Goal: Task Accomplishment & Management: Manage account settings

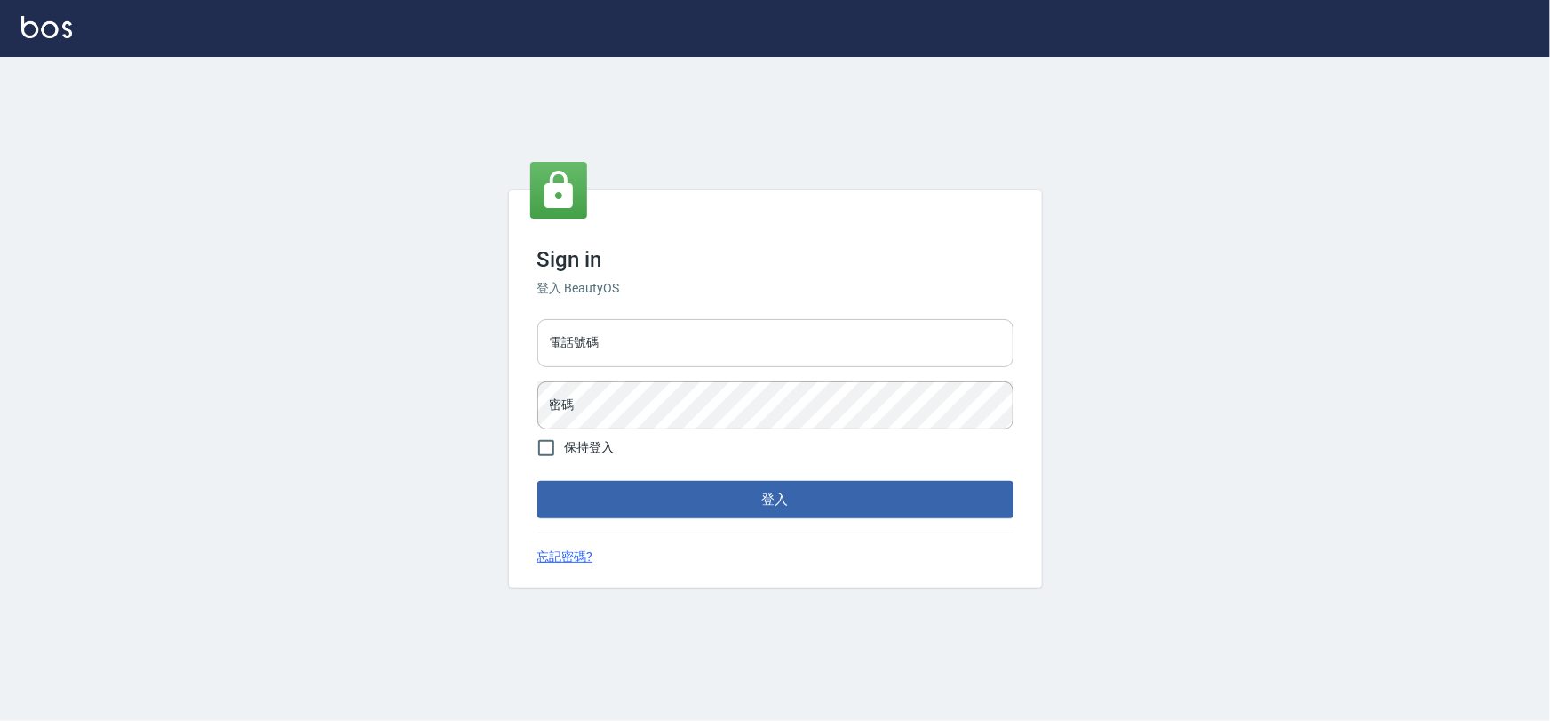
drag, startPoint x: 0, startPoint y: 0, endPoint x: 851, endPoint y: 326, distance: 911.5
click at [851, 326] on input "電話號碼" at bounding box center [776, 343] width 476 height 48
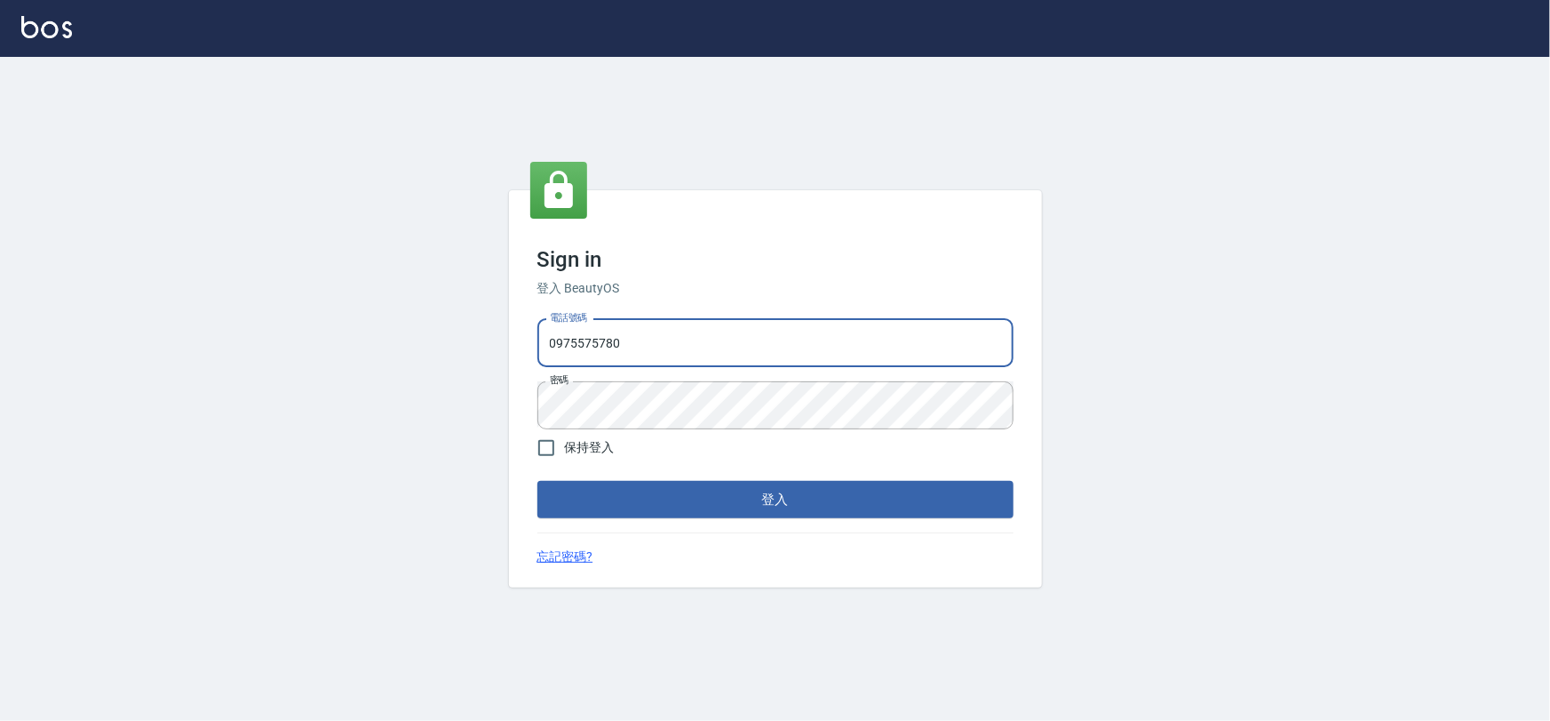
click at [670, 326] on input "0975575780" at bounding box center [776, 343] width 476 height 48
type input "22878535"
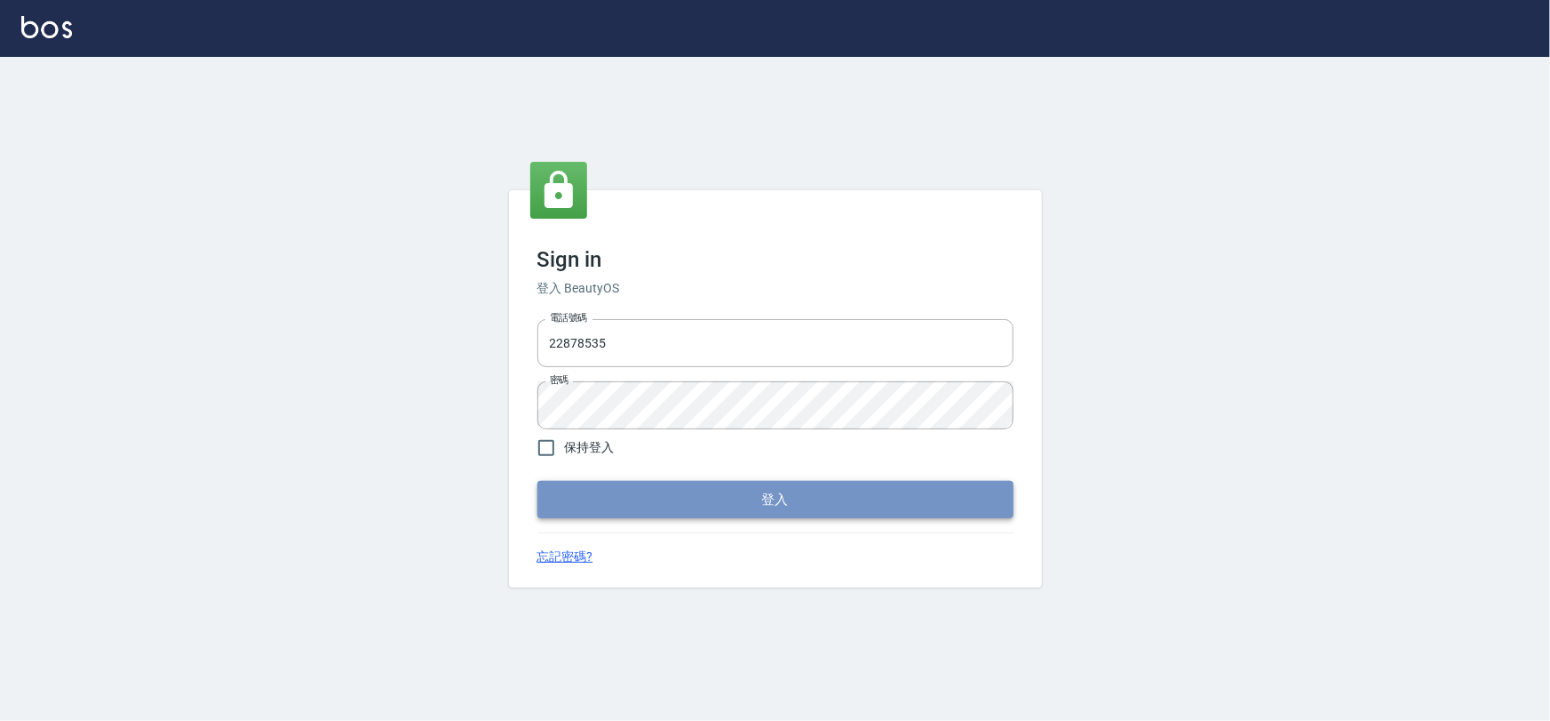
click at [675, 496] on button "登入" at bounding box center [776, 499] width 476 height 37
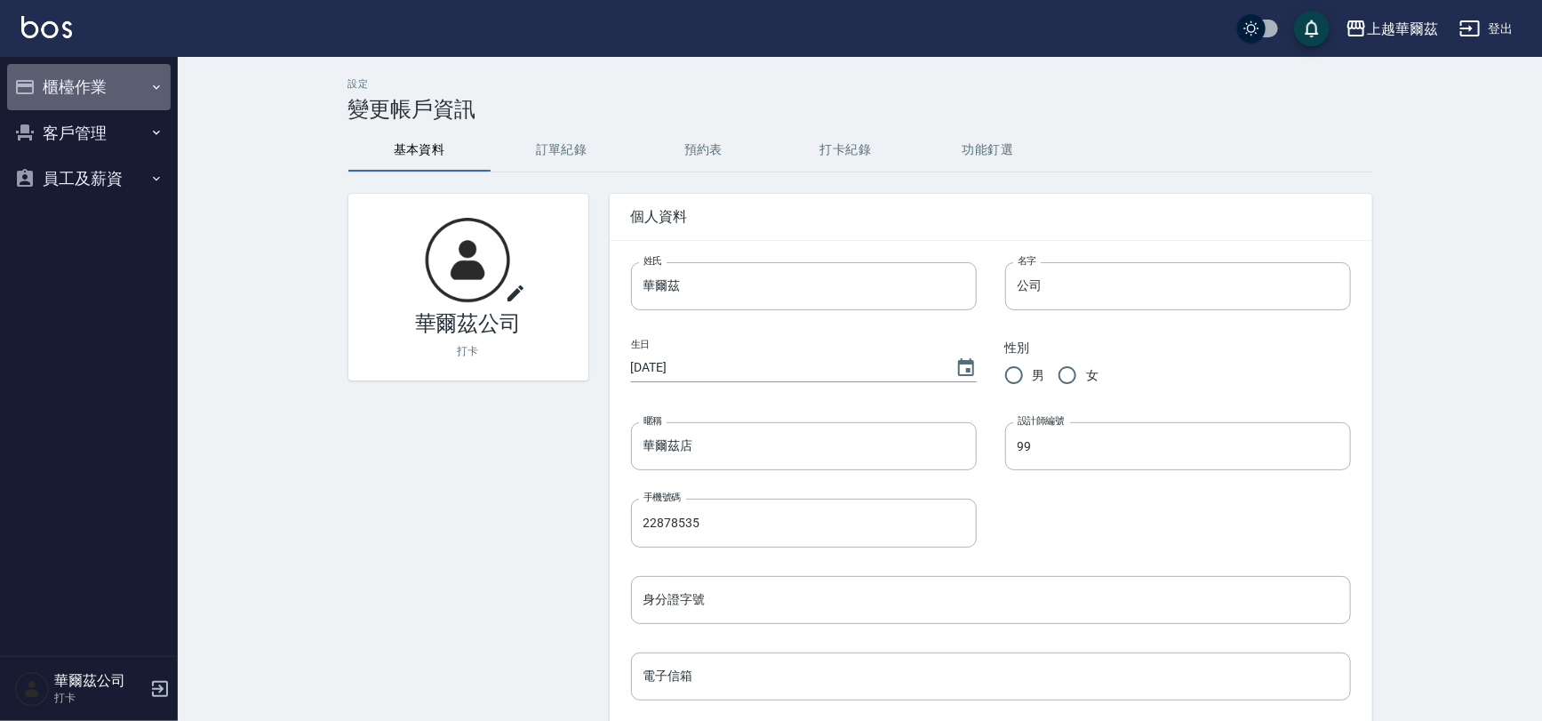
click at [87, 76] on button "櫃檯作業" at bounding box center [88, 87] width 163 height 46
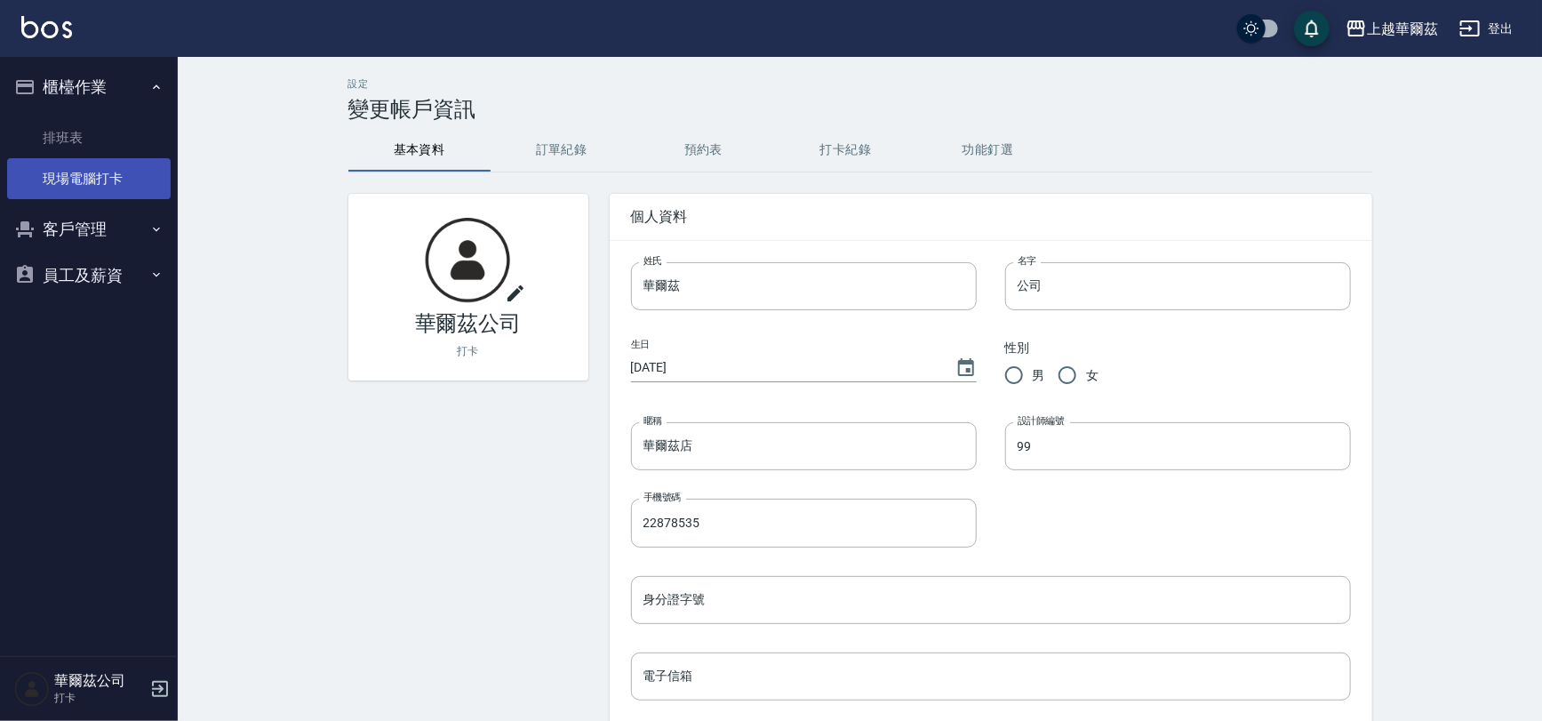
click at [116, 177] on link "現場電腦打卡" at bounding box center [88, 178] width 163 height 41
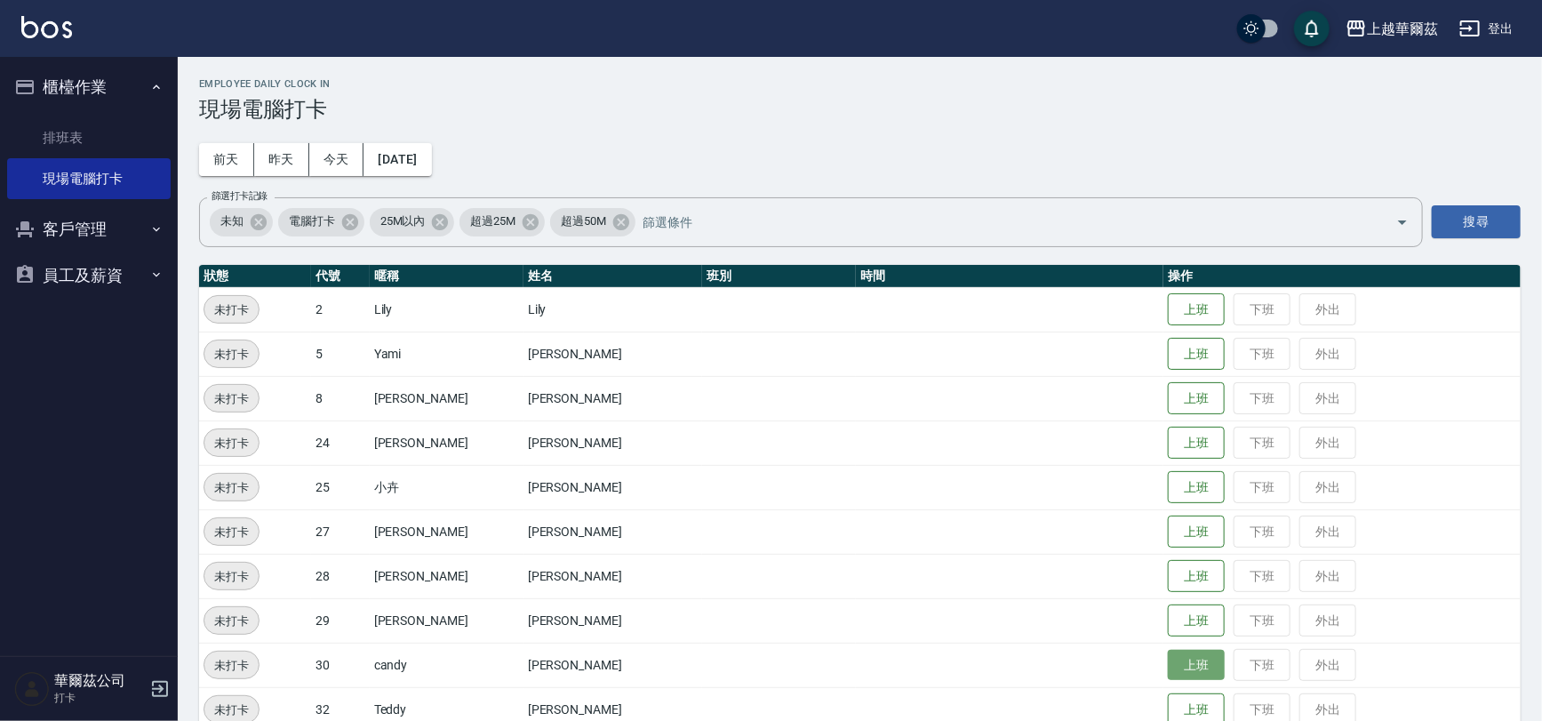
click at [1175, 672] on button "上班" at bounding box center [1196, 665] width 57 height 31
click at [1168, 399] on button "上班" at bounding box center [1196, 398] width 57 height 31
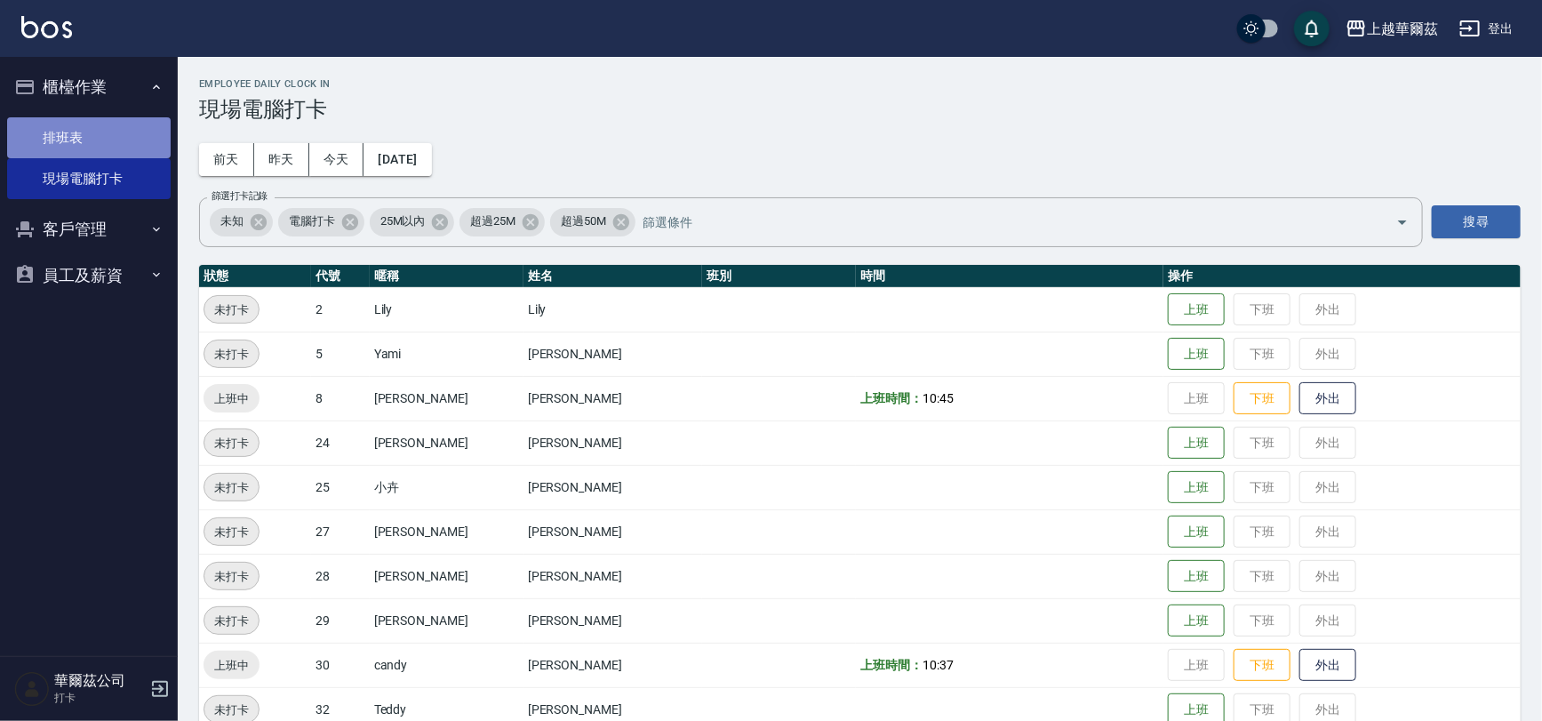
click at [74, 126] on link "排班表" at bounding box center [88, 137] width 163 height 41
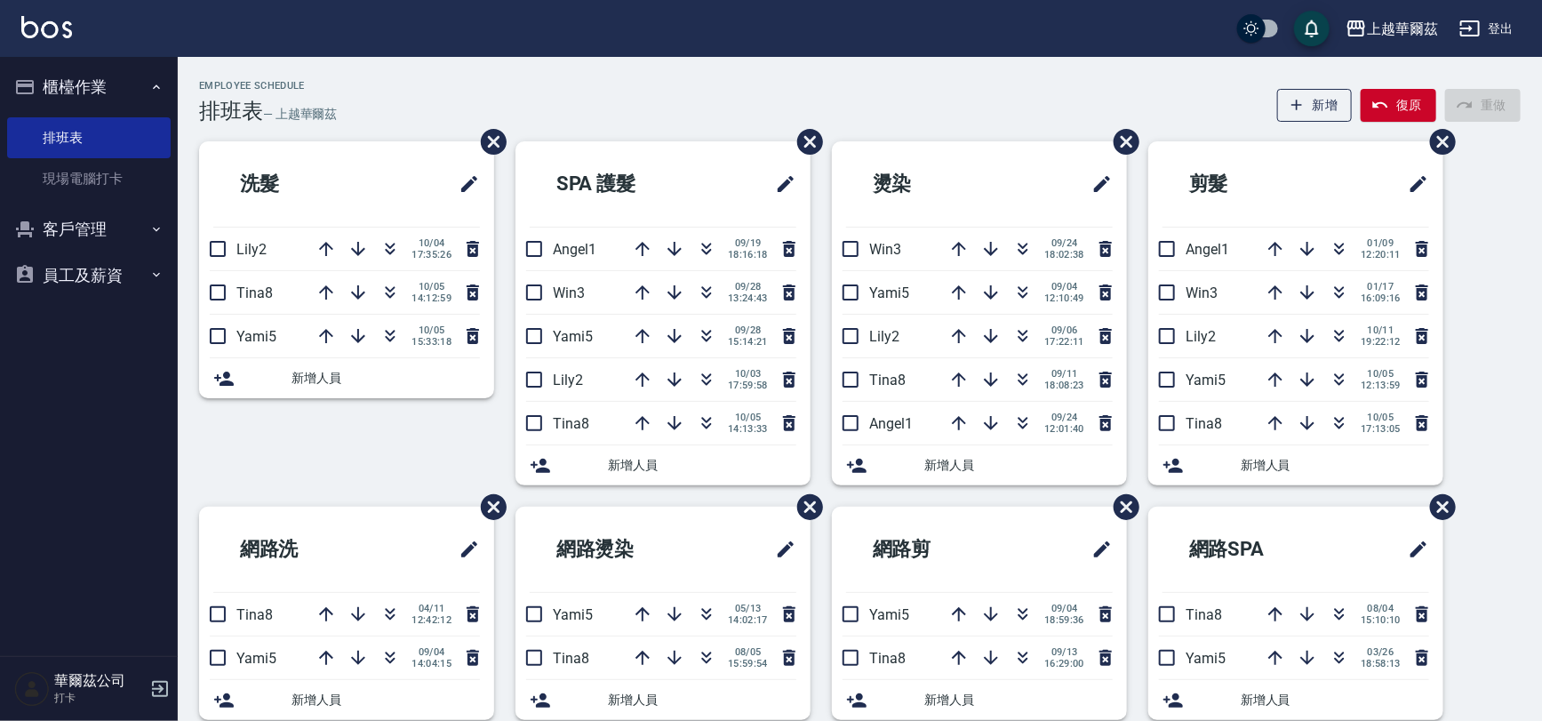
click at [1484, 15] on button "登出" at bounding box center [1486, 28] width 68 height 33
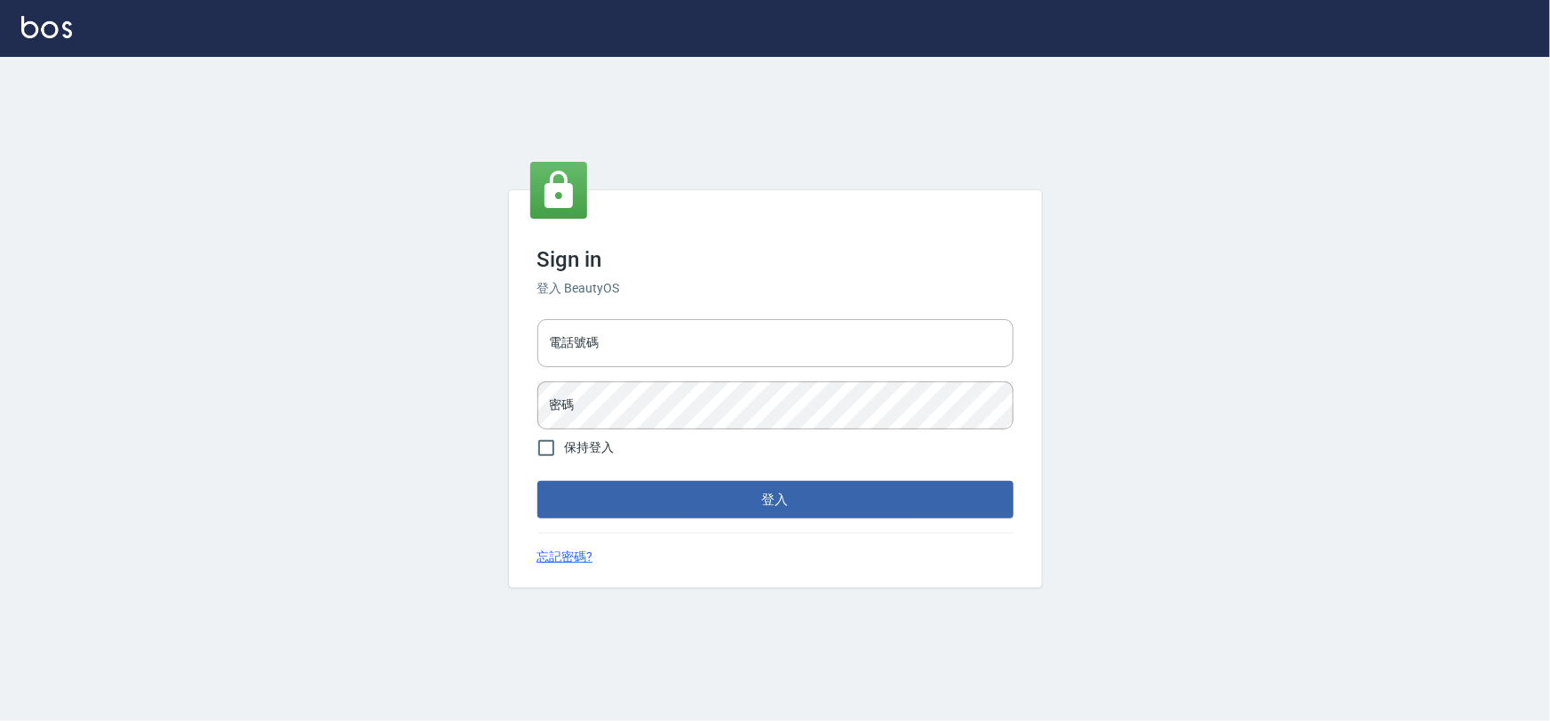
type input "22878535"
click at [618, 343] on input "22878535" at bounding box center [776, 343] width 476 height 48
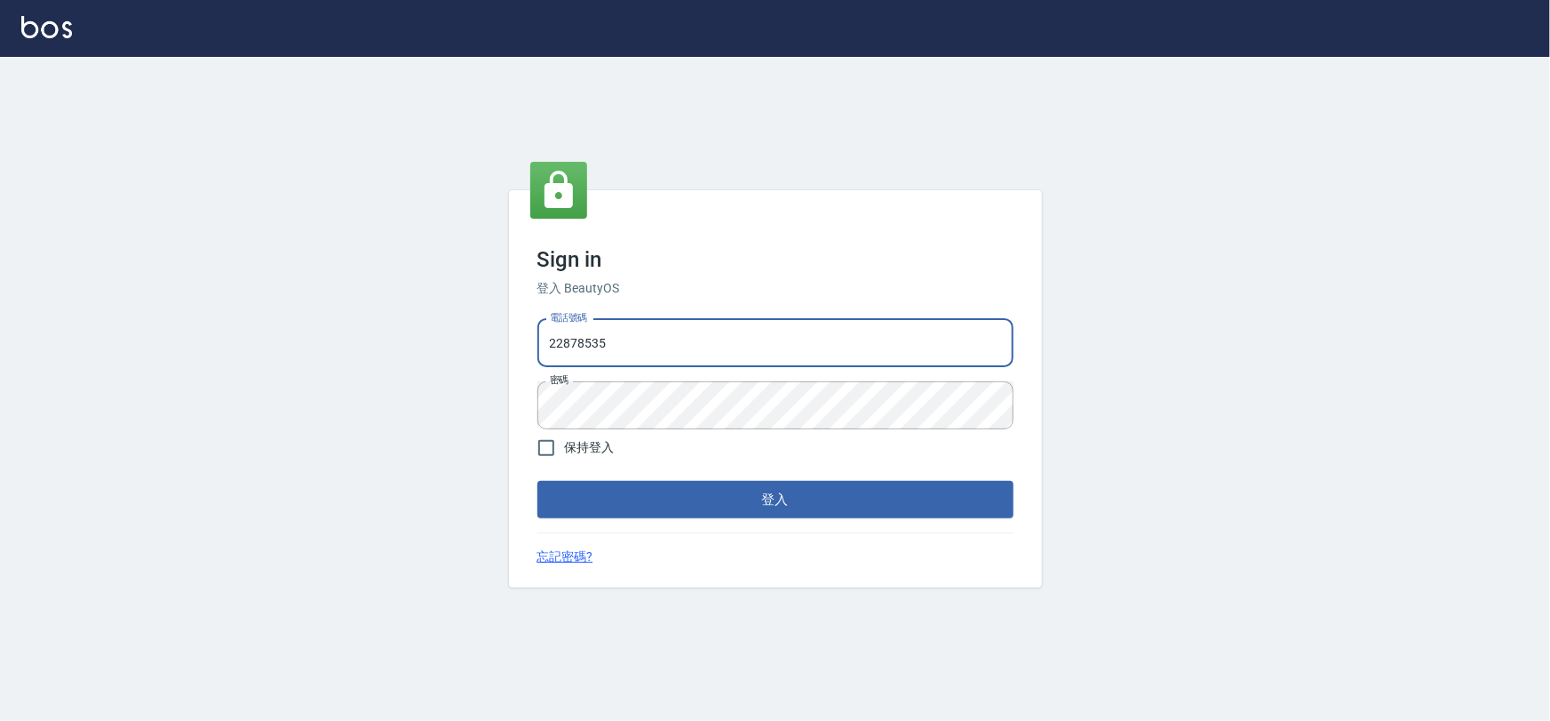
type input "0975575780"
click at [668, 498] on button "登入" at bounding box center [776, 499] width 476 height 37
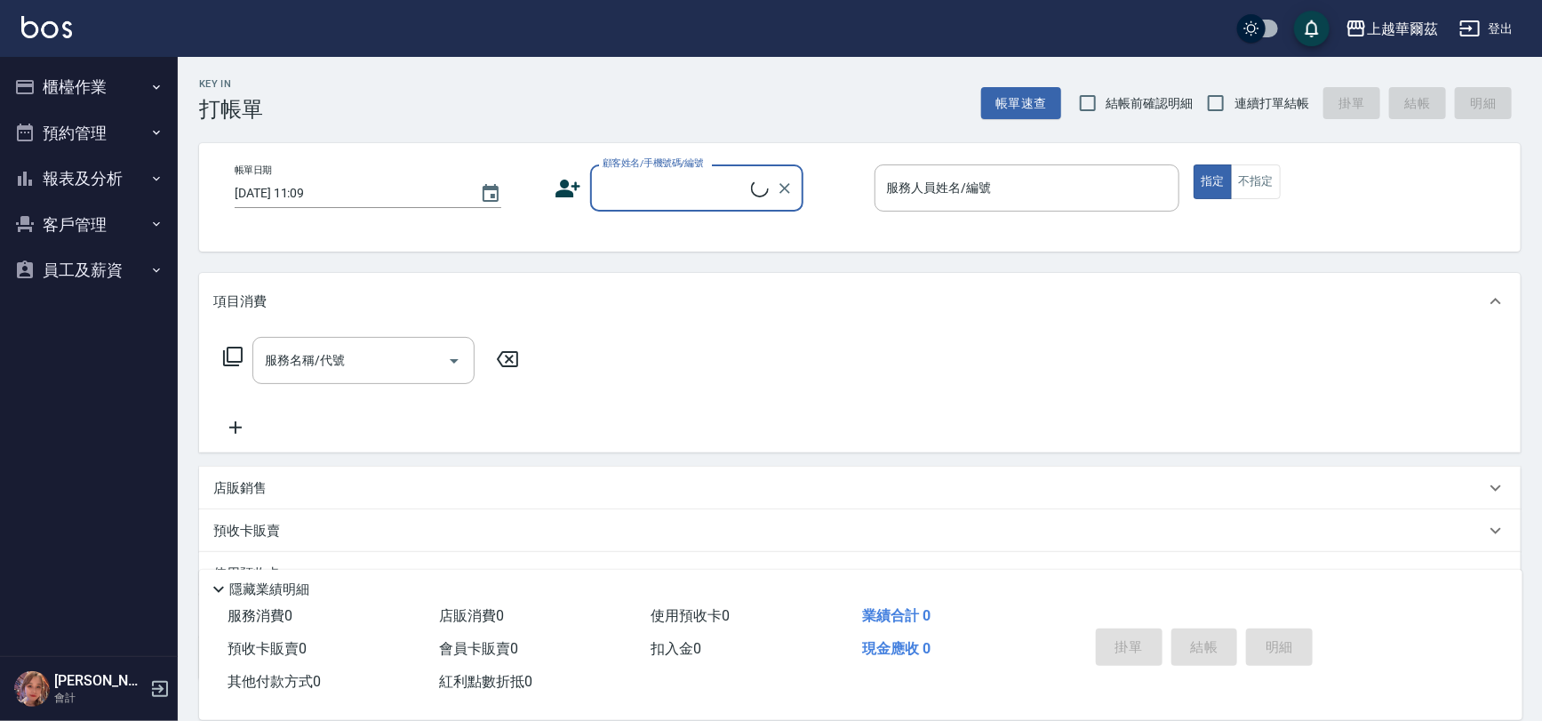
click at [93, 187] on button "報表及分析" at bounding box center [88, 178] width 163 height 46
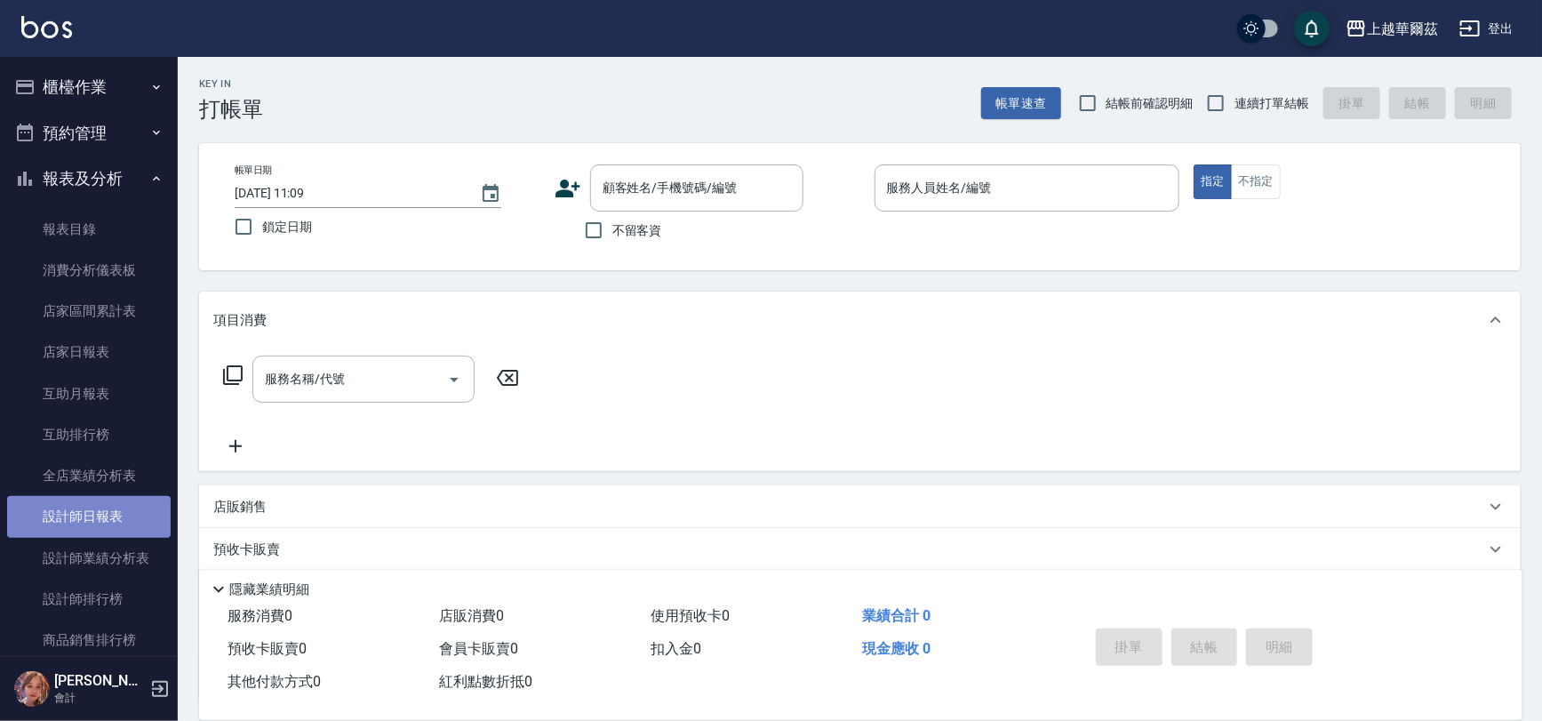
click at [108, 522] on link "設計師日報表" at bounding box center [88, 516] width 163 height 41
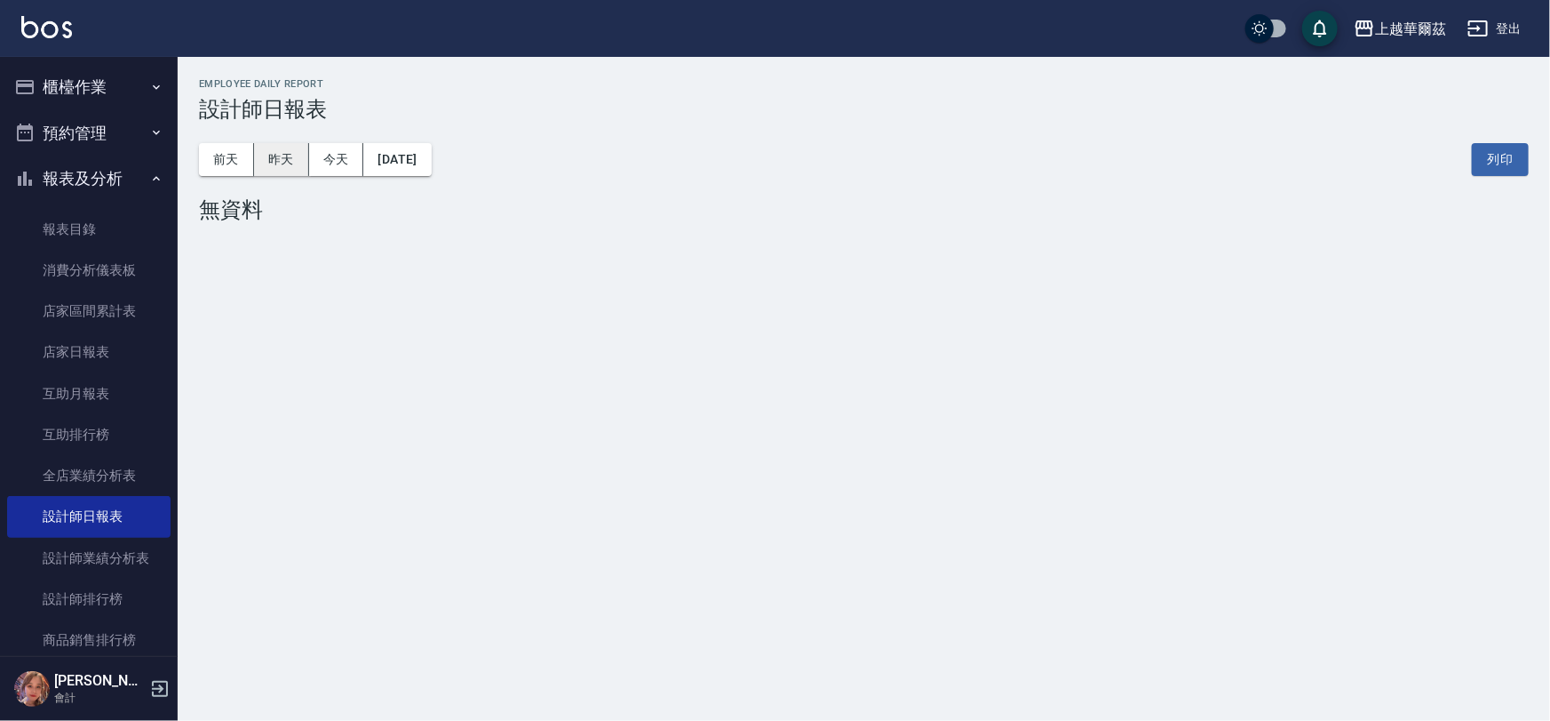
click at [278, 161] on button "昨天" at bounding box center [281, 159] width 55 height 33
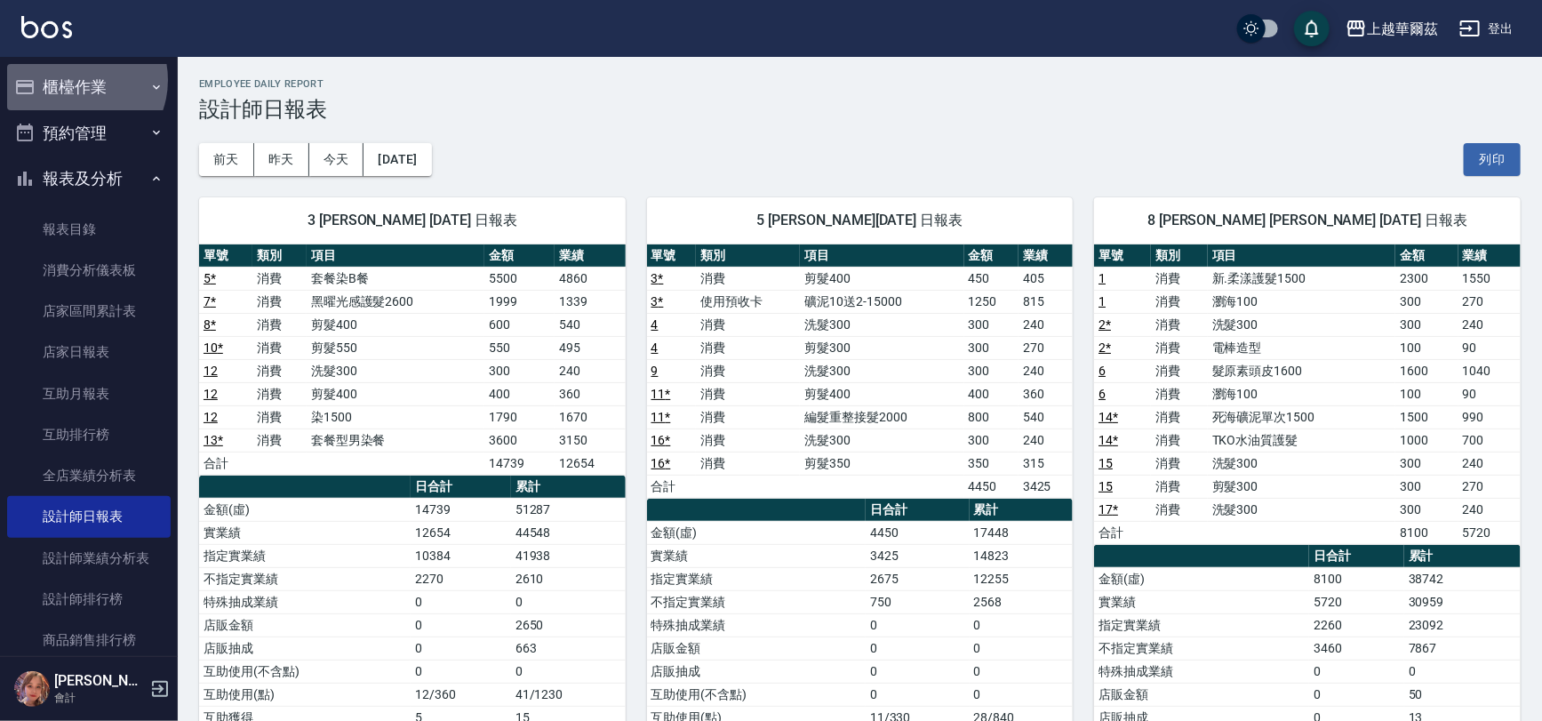
click at [75, 80] on button "櫃檯作業" at bounding box center [88, 87] width 163 height 46
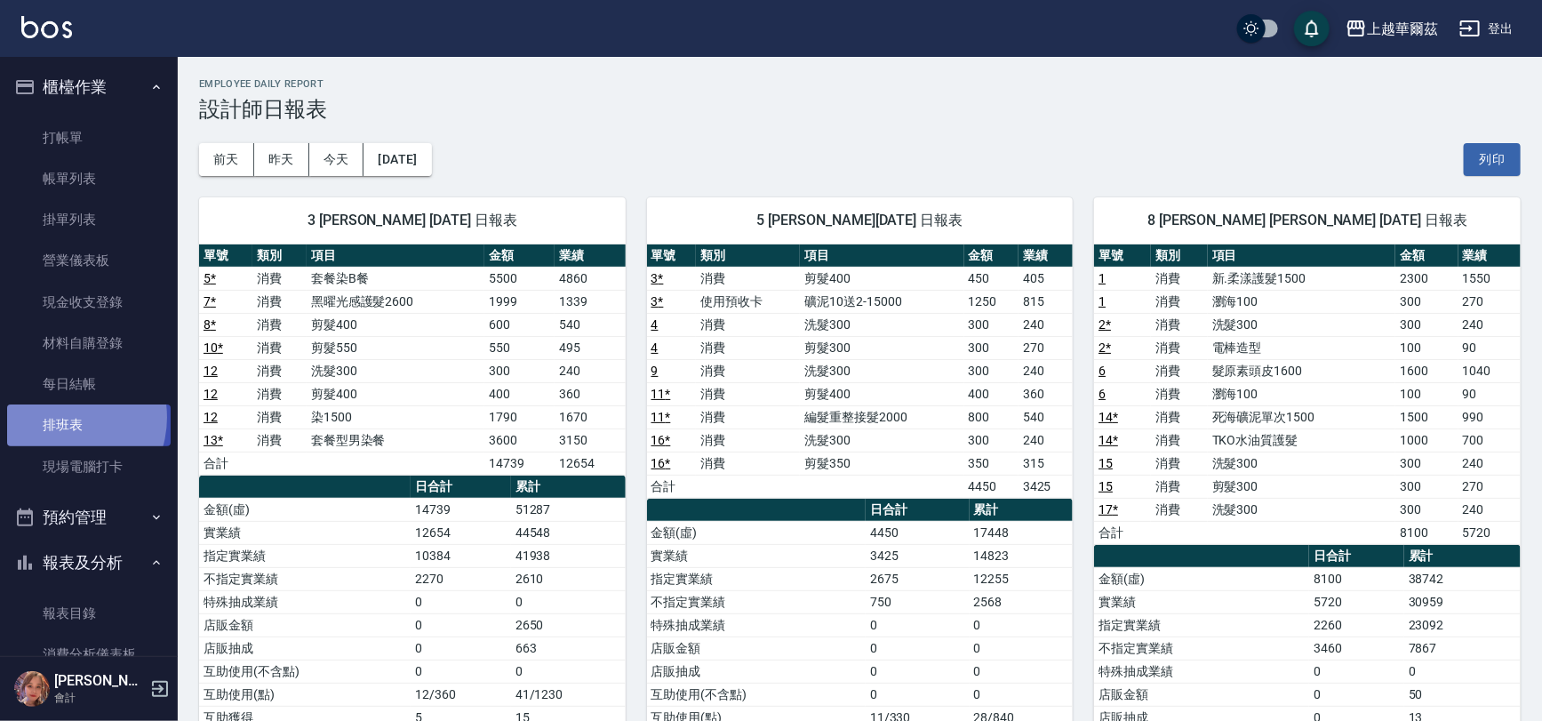
click at [60, 417] on link "排班表" at bounding box center [88, 424] width 163 height 41
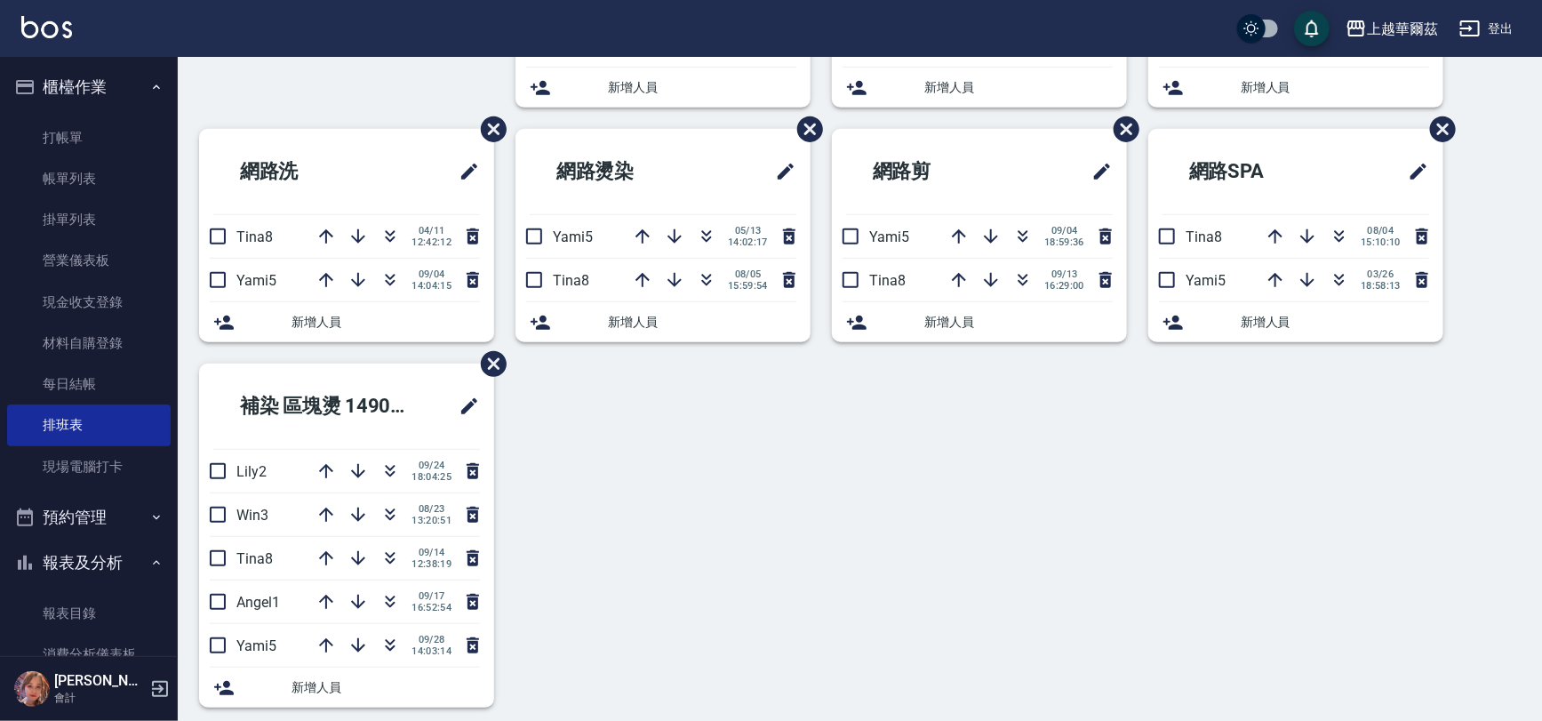
scroll to position [382, 0]
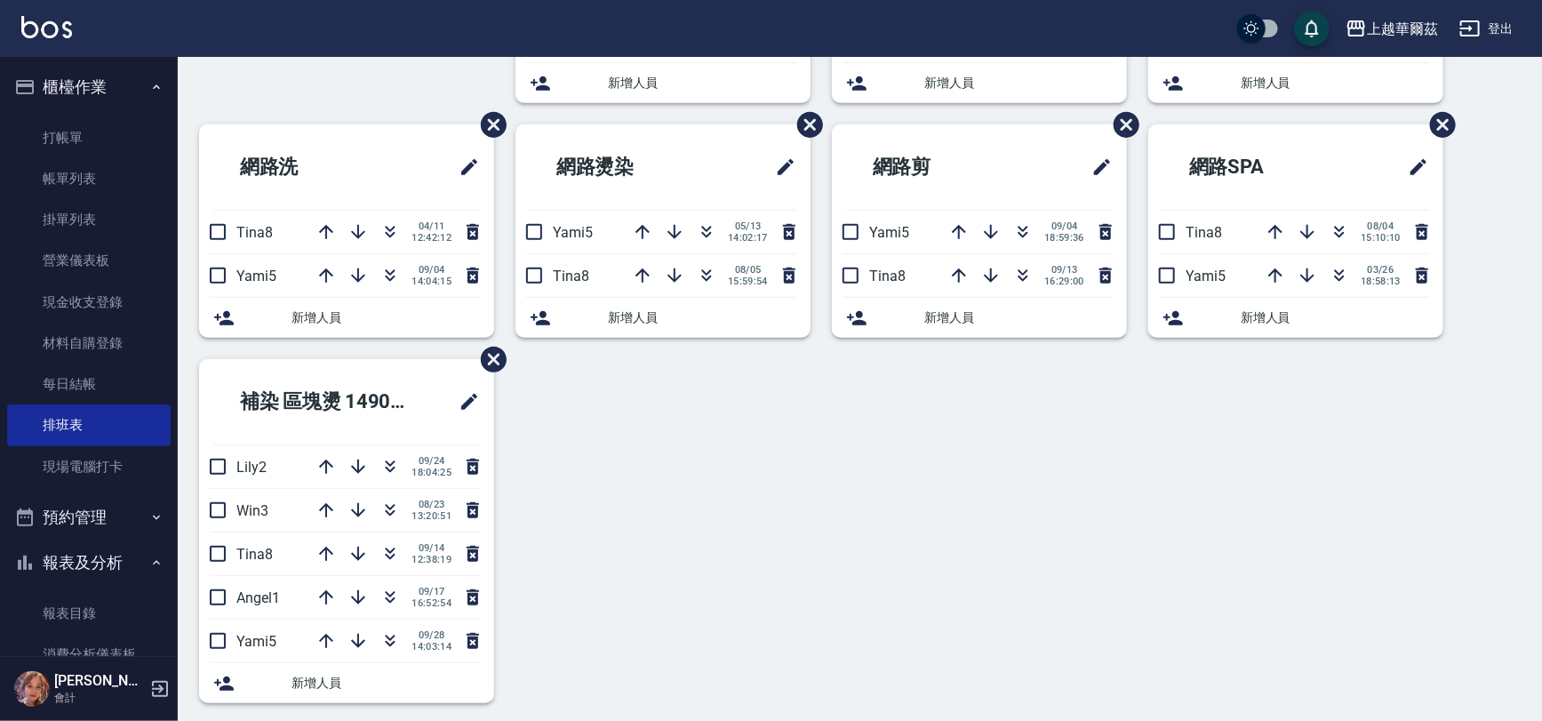
click at [1502, 417] on div "洗髮 Lily2 [DATE] 17:35:26 Tina8 [DATE] 14:12:59 Yami5 [DATE] 15:33:18 新增人員 SPA 護…" at bounding box center [849, 241] width 1343 height 965
drag, startPoint x: 1536, startPoint y: 408, endPoint x: 1534, endPoint y: 361, distance: 47.1
click at [1534, 361] on div "Employee Schedule 排班表 — 上越華爾茲 新增 復原 重做 洗髮 Lily2 [DATE] 17:35:26 Tina8 [DATE] 14…" at bounding box center [860, 211] width 1364 height 1026
drag, startPoint x: 1527, startPoint y: 403, endPoint x: 1518, endPoint y: 373, distance: 30.6
click at [1518, 373] on div "Employee Schedule 排班表 — 上越華爾茲 新增 復原 重做 洗髮 Lily2 [DATE] 17:35:26 Tina8 [DATE] 14…" at bounding box center [860, 211] width 1364 height 1026
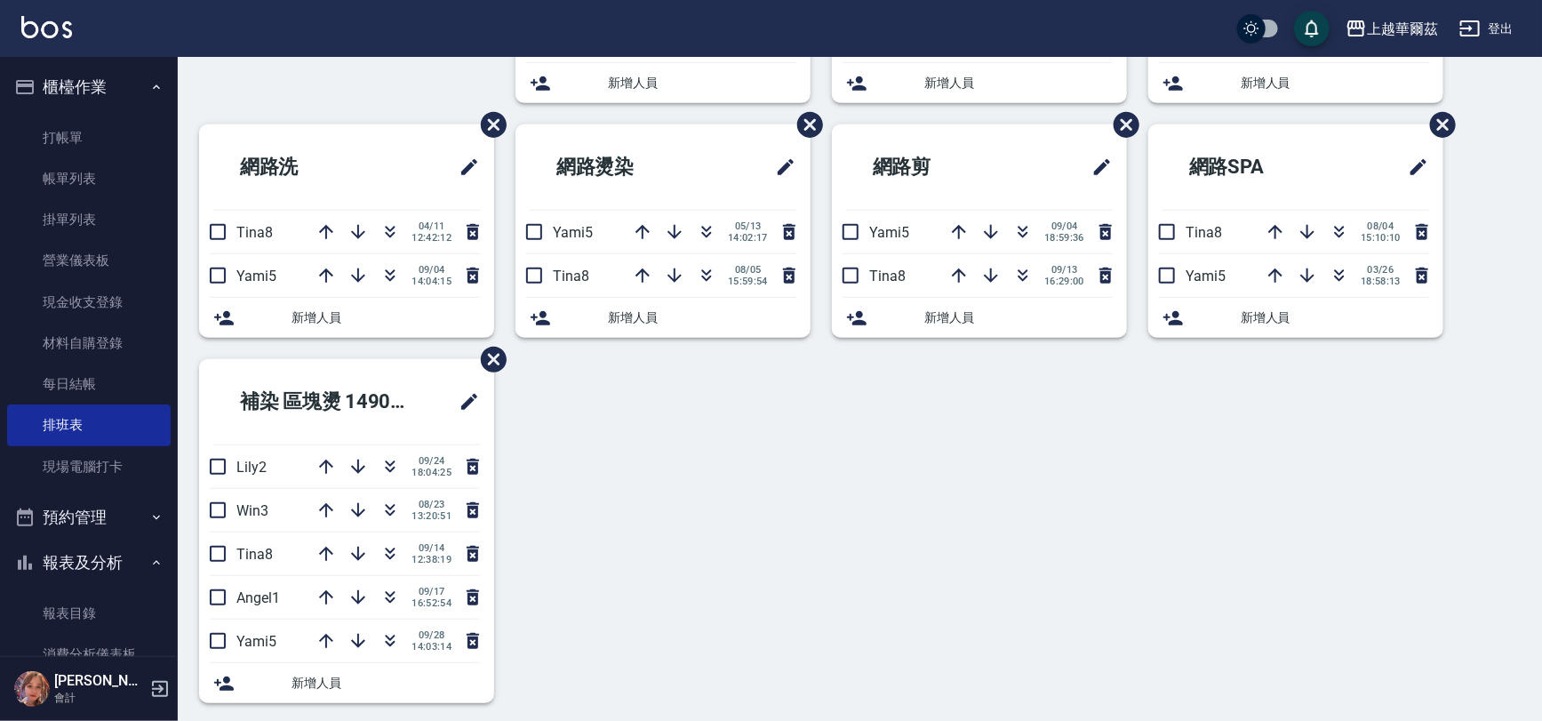
drag, startPoint x: 1530, startPoint y: 405, endPoint x: 1524, endPoint y: 356, distance: 49.3
click at [1524, 356] on div "Employee Schedule 排班表 — 上越華爾茲 新增 復原 重做 洗髮 Lily2 [DATE] 17:35:26 Tina8 [DATE] 14…" at bounding box center [860, 211] width 1364 height 1026
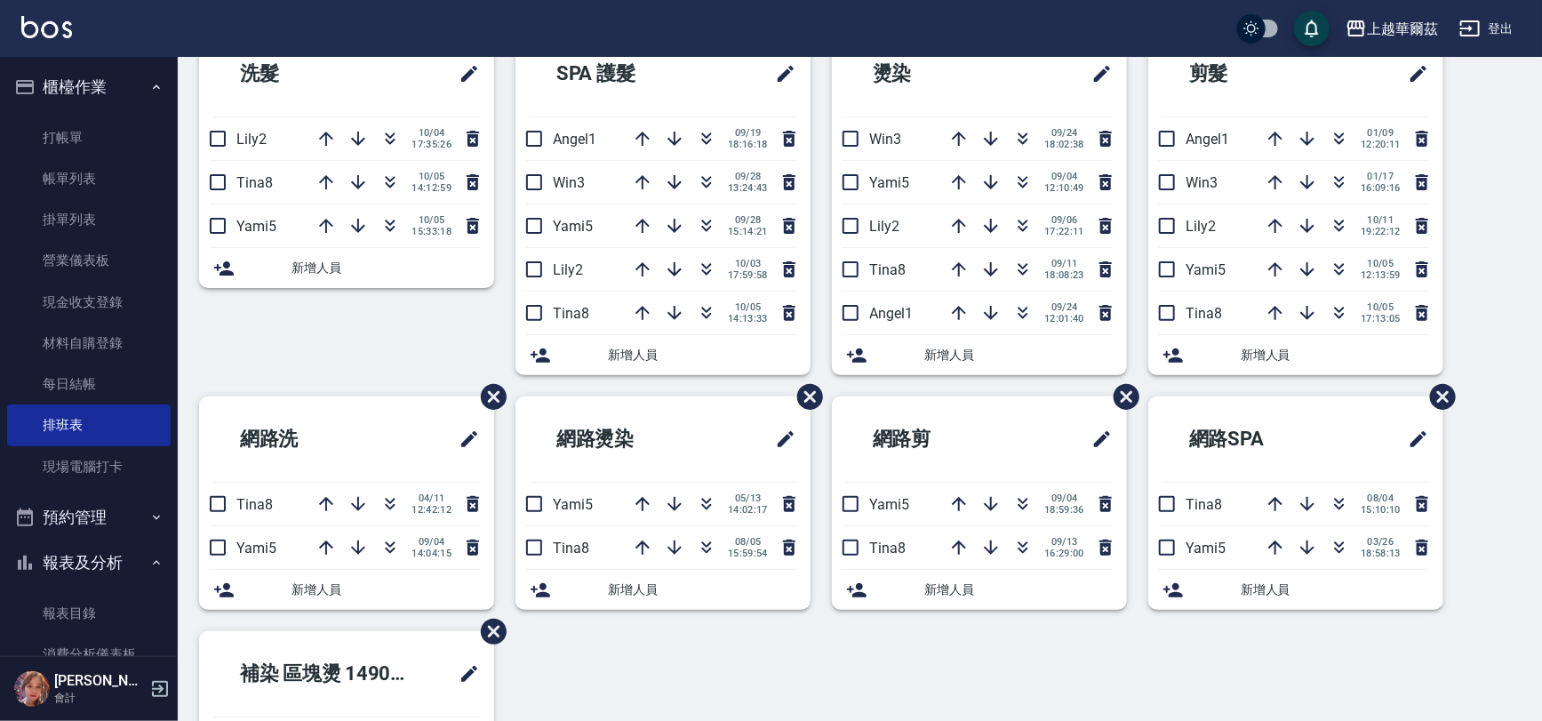
scroll to position [4, 0]
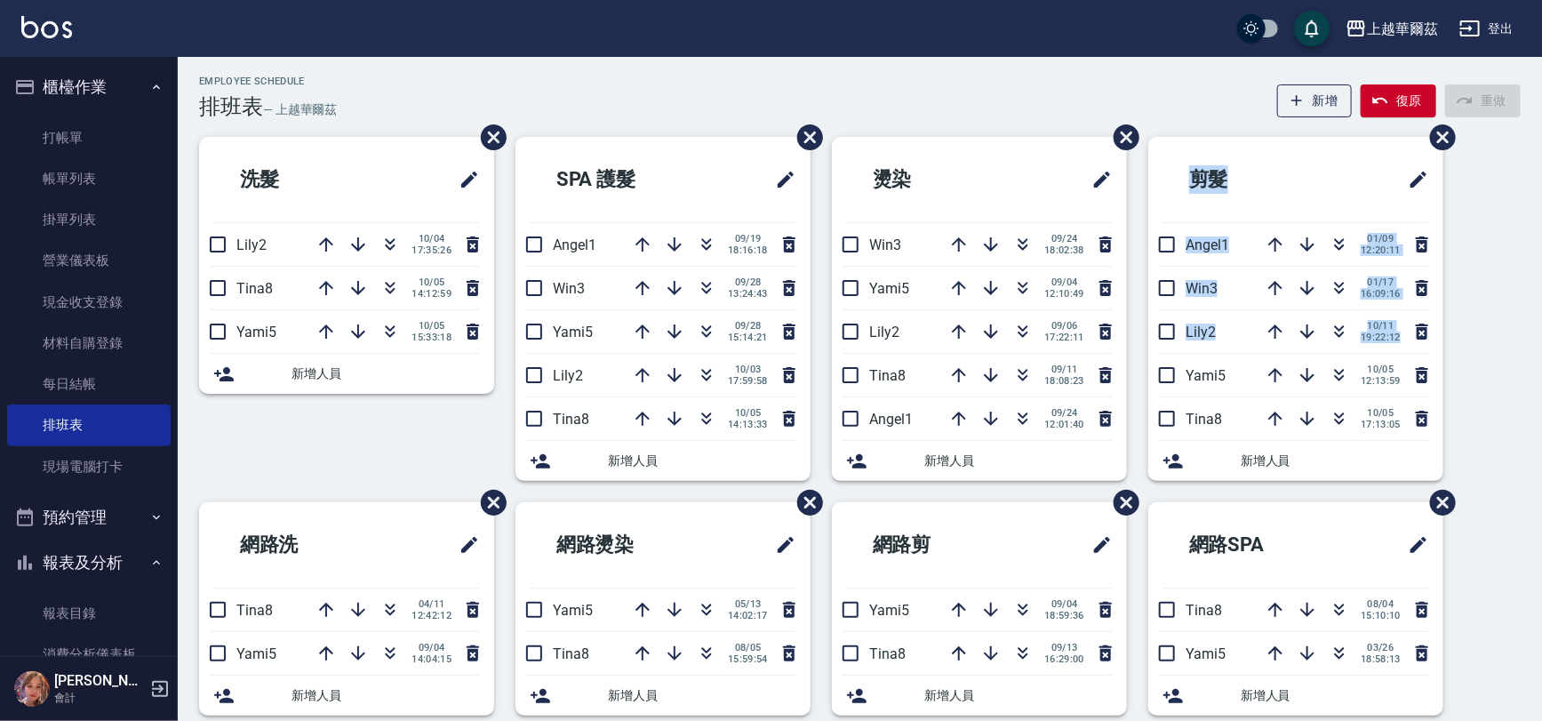
drag, startPoint x: 1532, startPoint y: 259, endPoint x: 1527, endPoint y: 371, distance: 113.0
click at [1527, 371] on div "Employee Schedule 排班表 — 上越華爾茲 新增 復原 重做 洗髮 Lily2 [DATE] 17:35:26 Tina8 [DATE] 14…" at bounding box center [860, 589] width 1364 height 1026
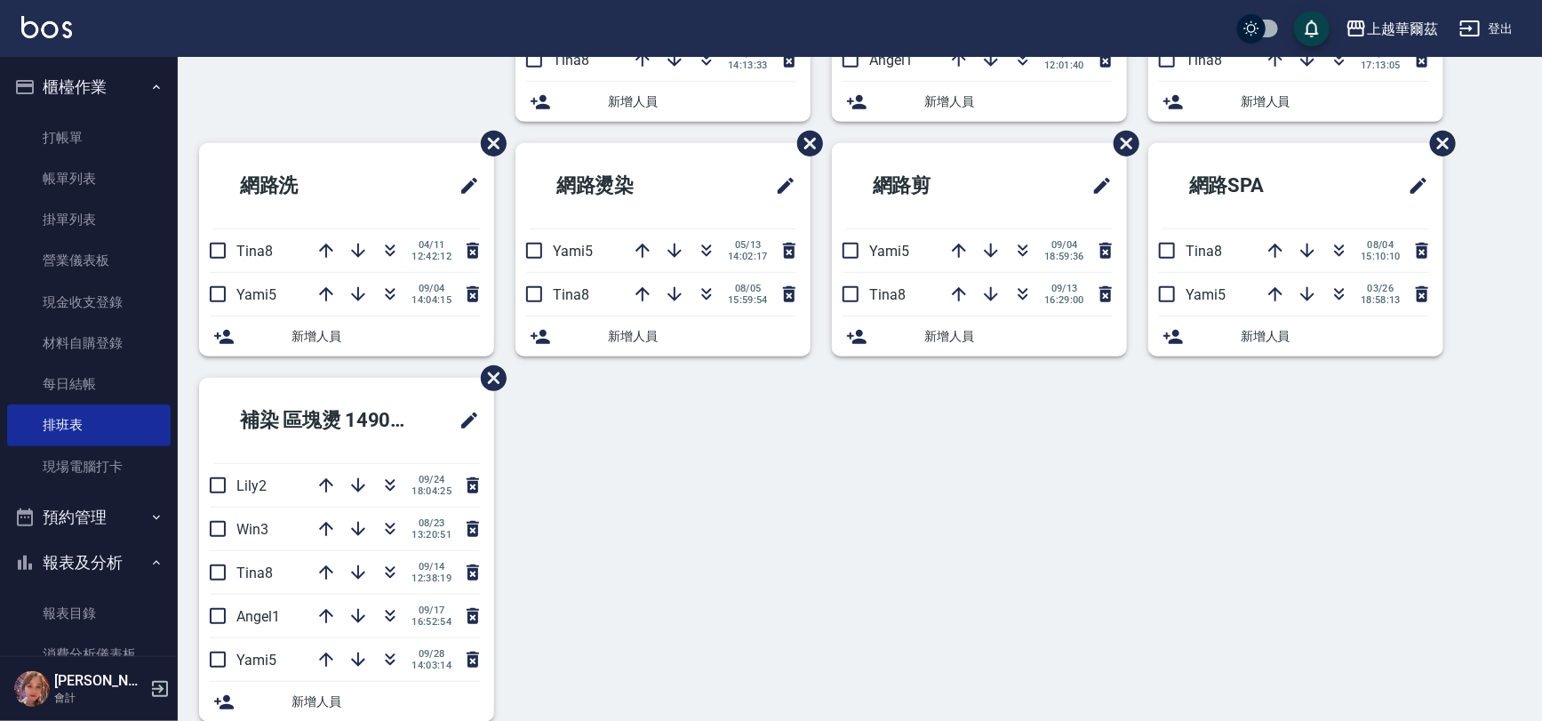
scroll to position [391, 0]
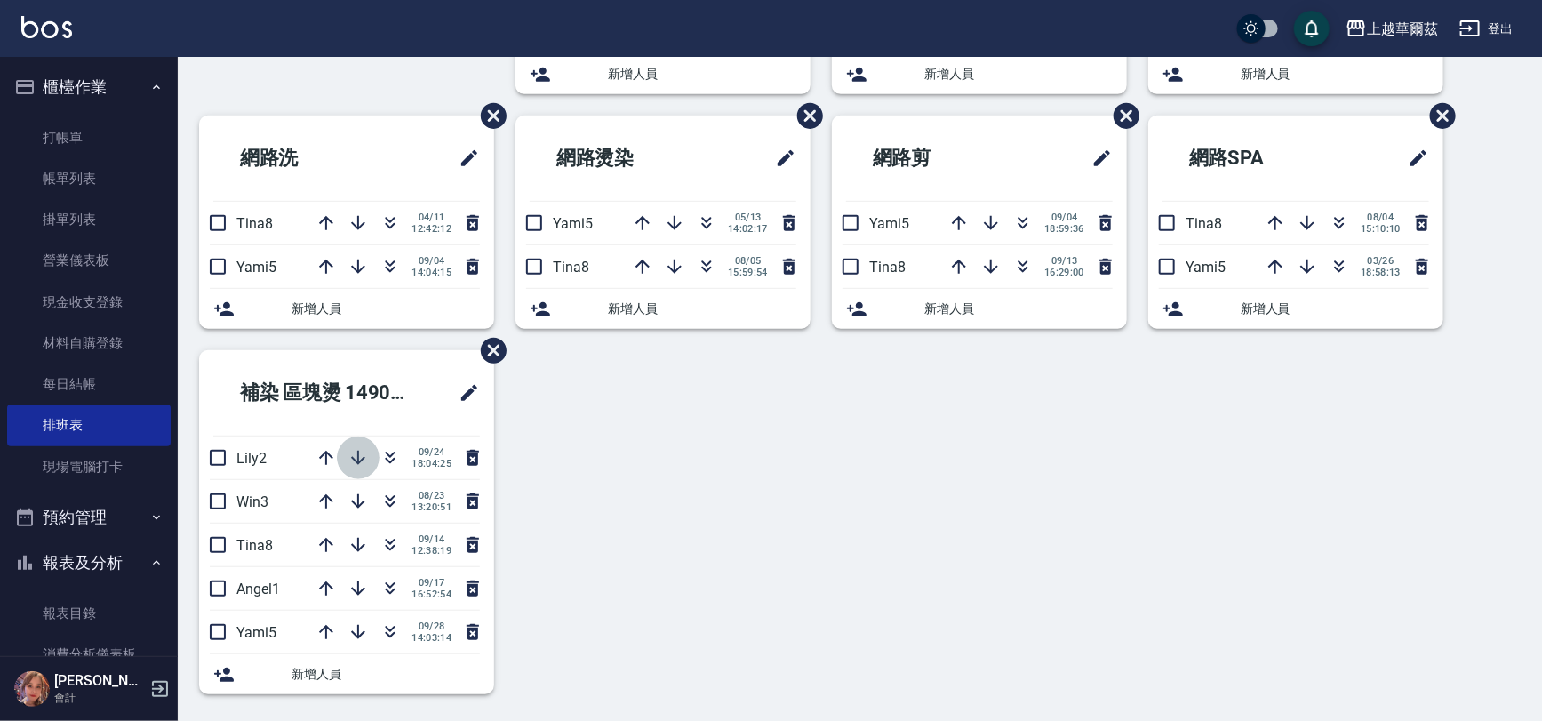
click at [347, 450] on icon "button" at bounding box center [357, 457] width 21 height 21
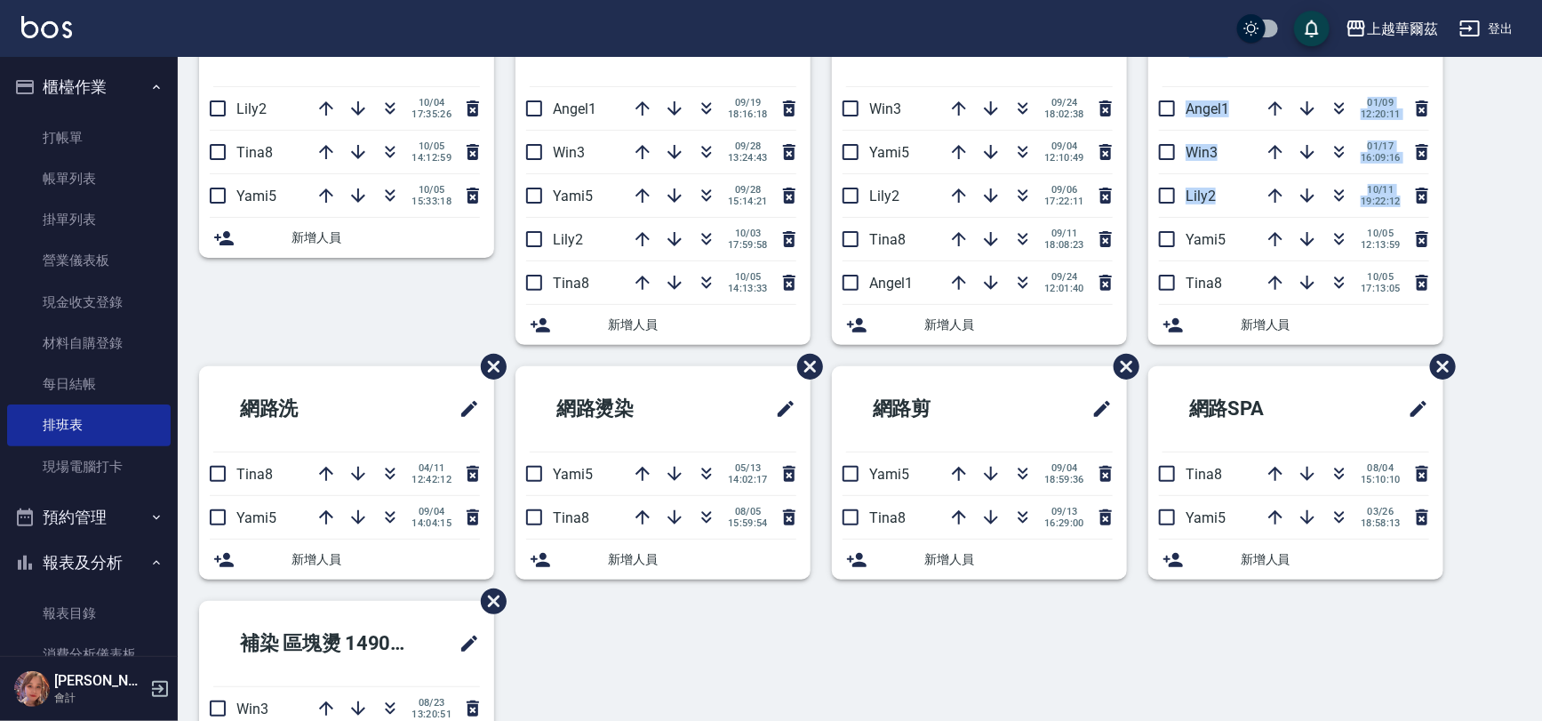
scroll to position [0, 0]
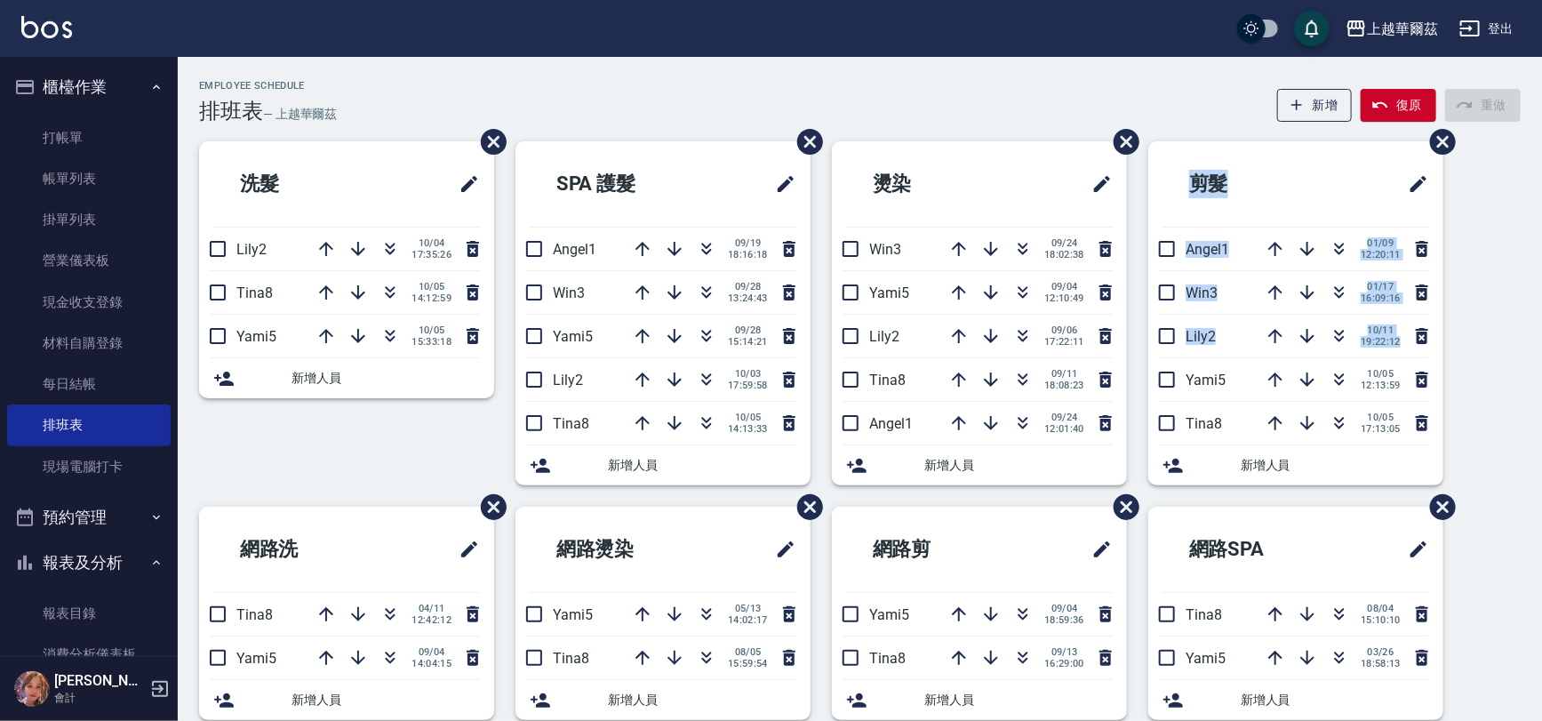
click at [1465, 237] on div "洗髮 Lily2 [DATE] 17:35:26 Tina8 [DATE] 14:12:59 Yami5 [DATE] 15:33:18 新增人員 SPA 護…" at bounding box center [849, 623] width 1343 height 965
click at [1022, 246] on icon "button" at bounding box center [1023, 246] width 10 height 6
